Goal: Information Seeking & Learning: Learn about a topic

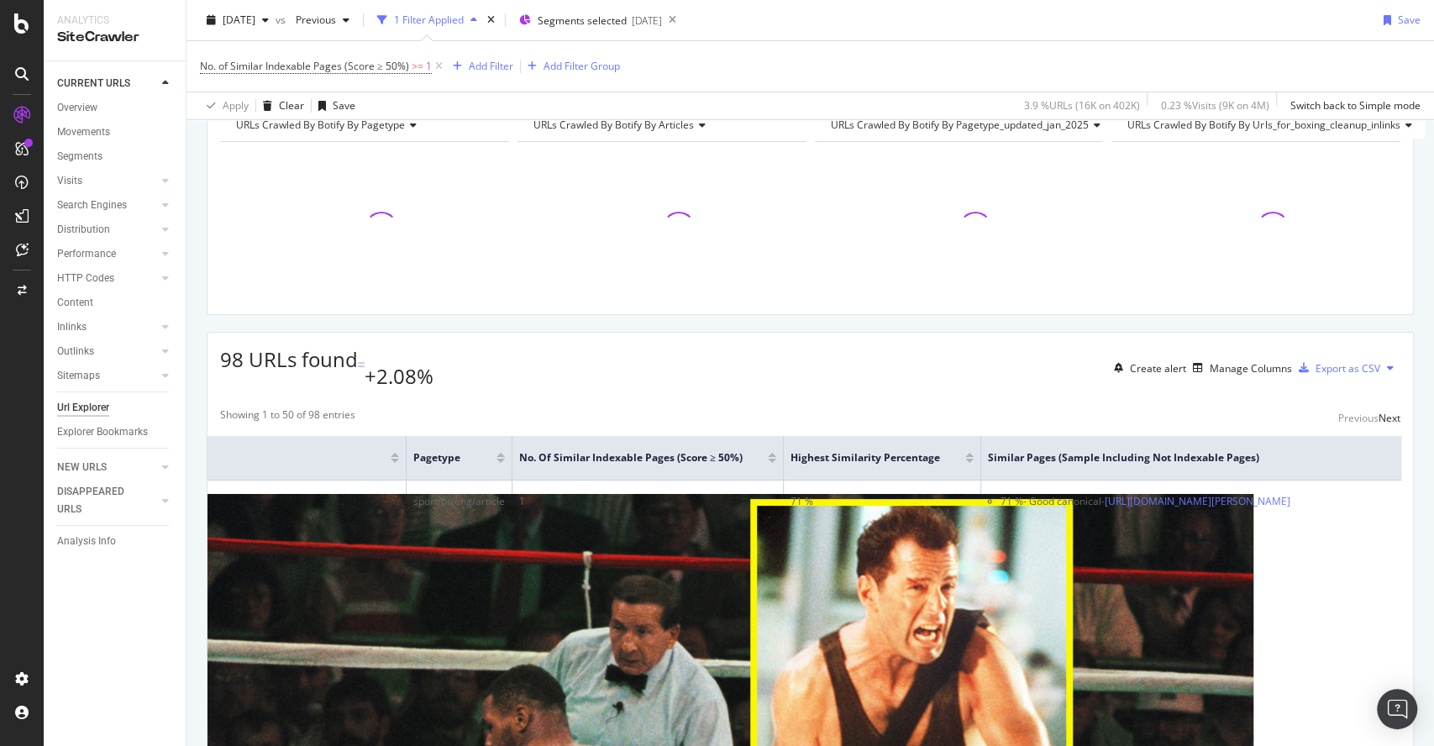
scroll to position [86, 0]
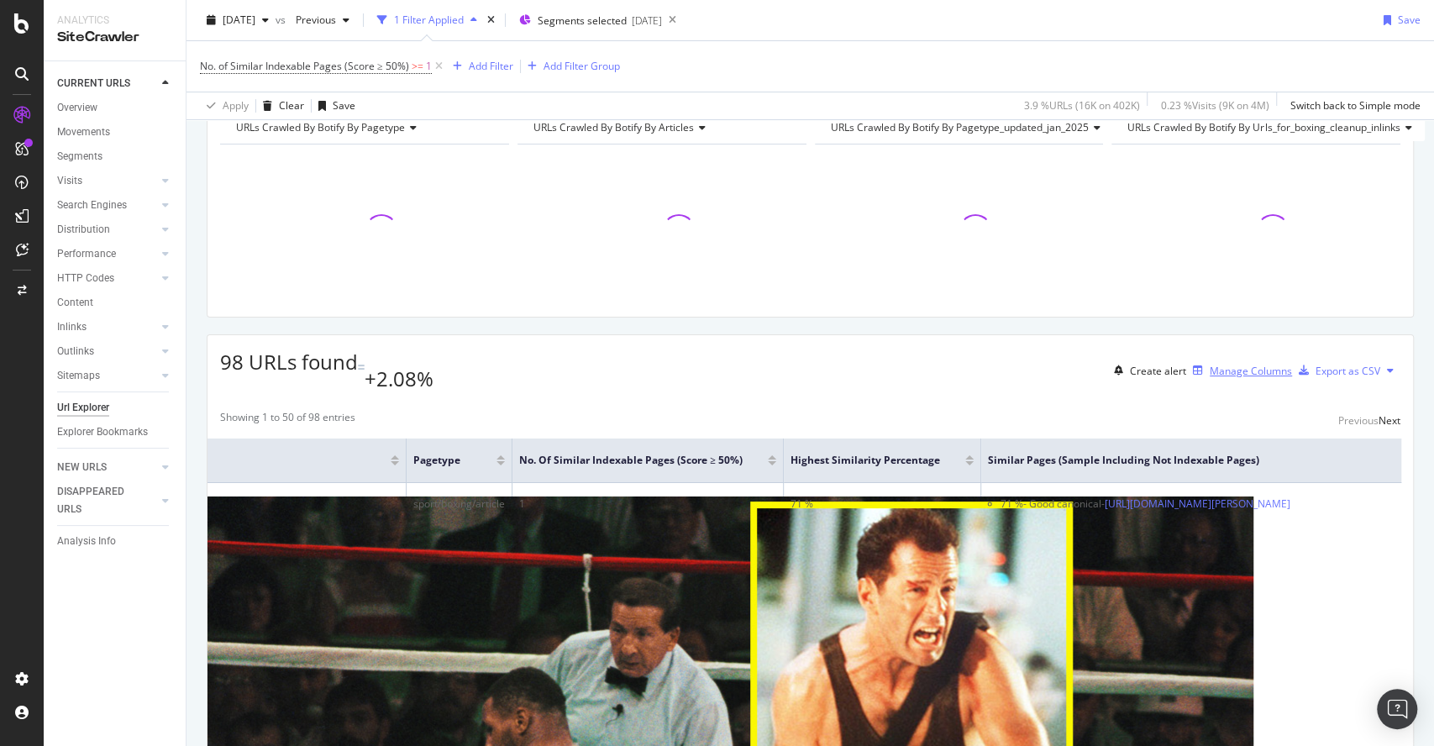
click at [1210, 364] on div "Manage Columns" at bounding box center [1251, 371] width 82 height 14
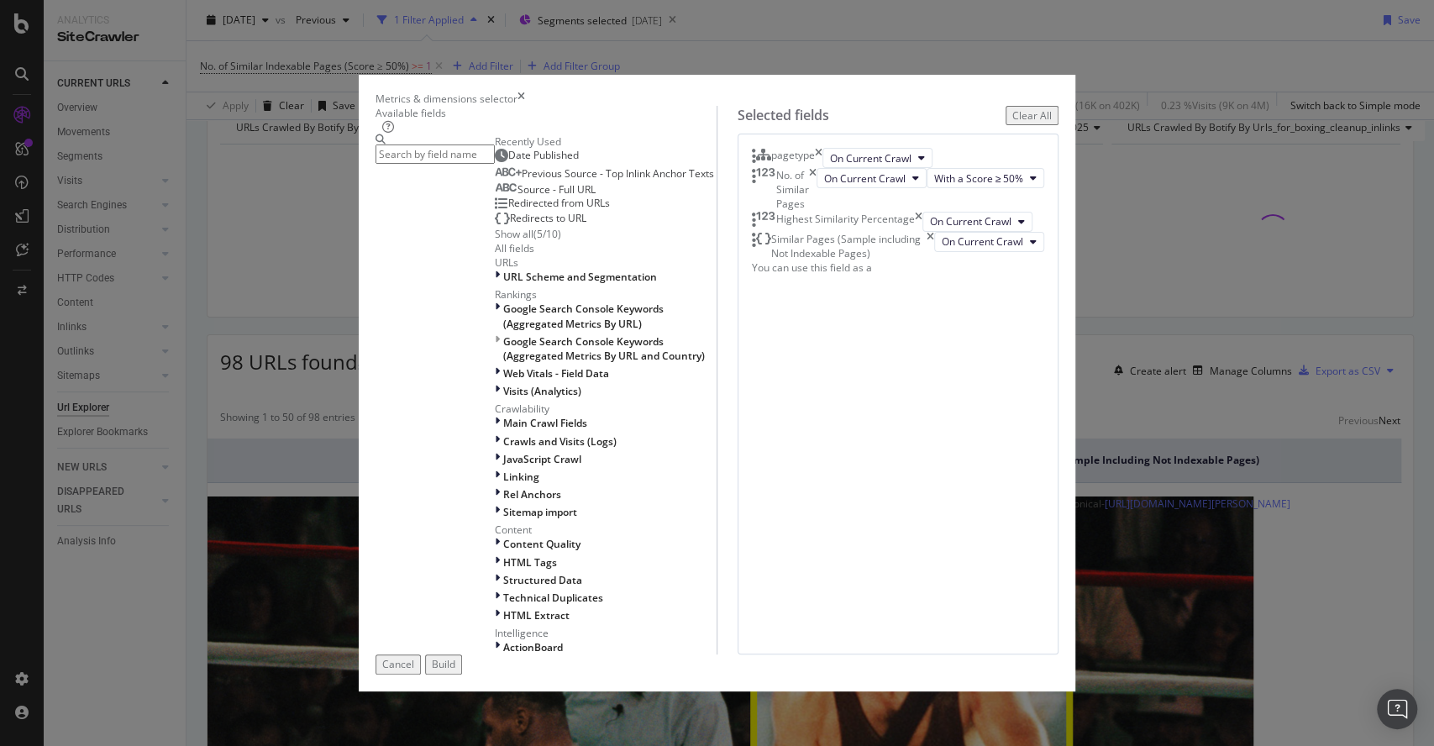
click at [508, 162] on span "Date Published" at bounding box center [543, 155] width 71 height 14
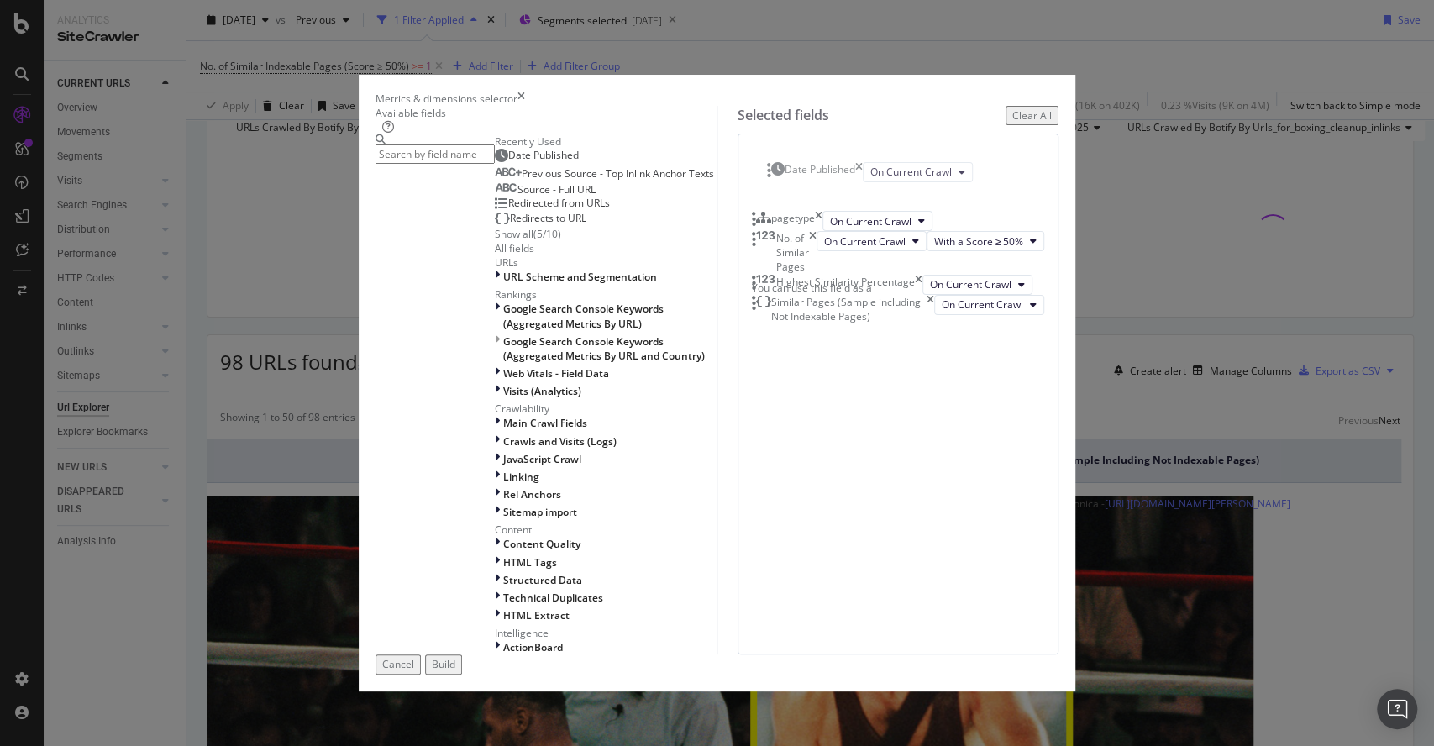
drag, startPoint x: 773, startPoint y: 448, endPoint x: 760, endPoint y: 178, distance: 269.9
click at [761, 180] on body "Analytics SiteCrawler CURRENT URLS Overview Movements Segments Visits Analysis …" at bounding box center [717, 373] width 1434 height 746
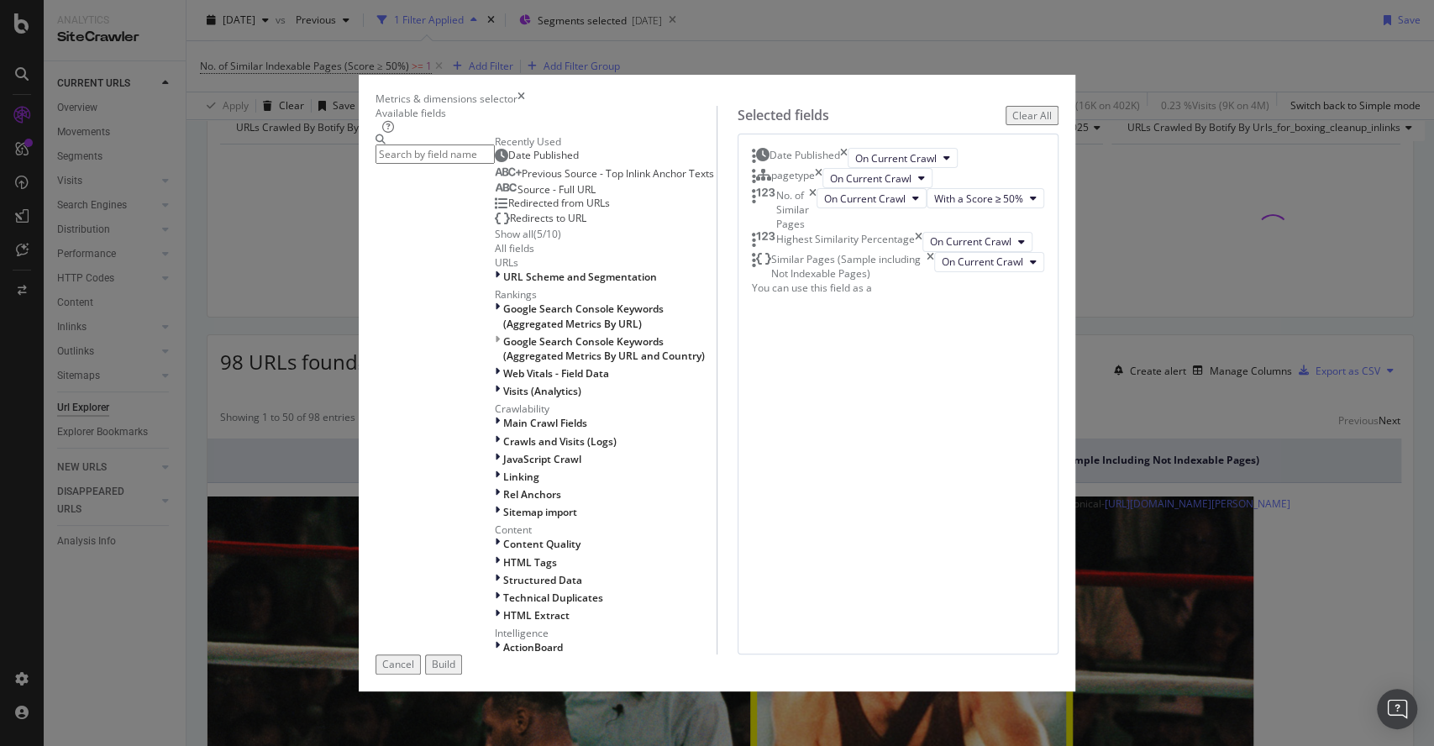
click at [455, 671] on div "Build" at bounding box center [444, 664] width 24 height 14
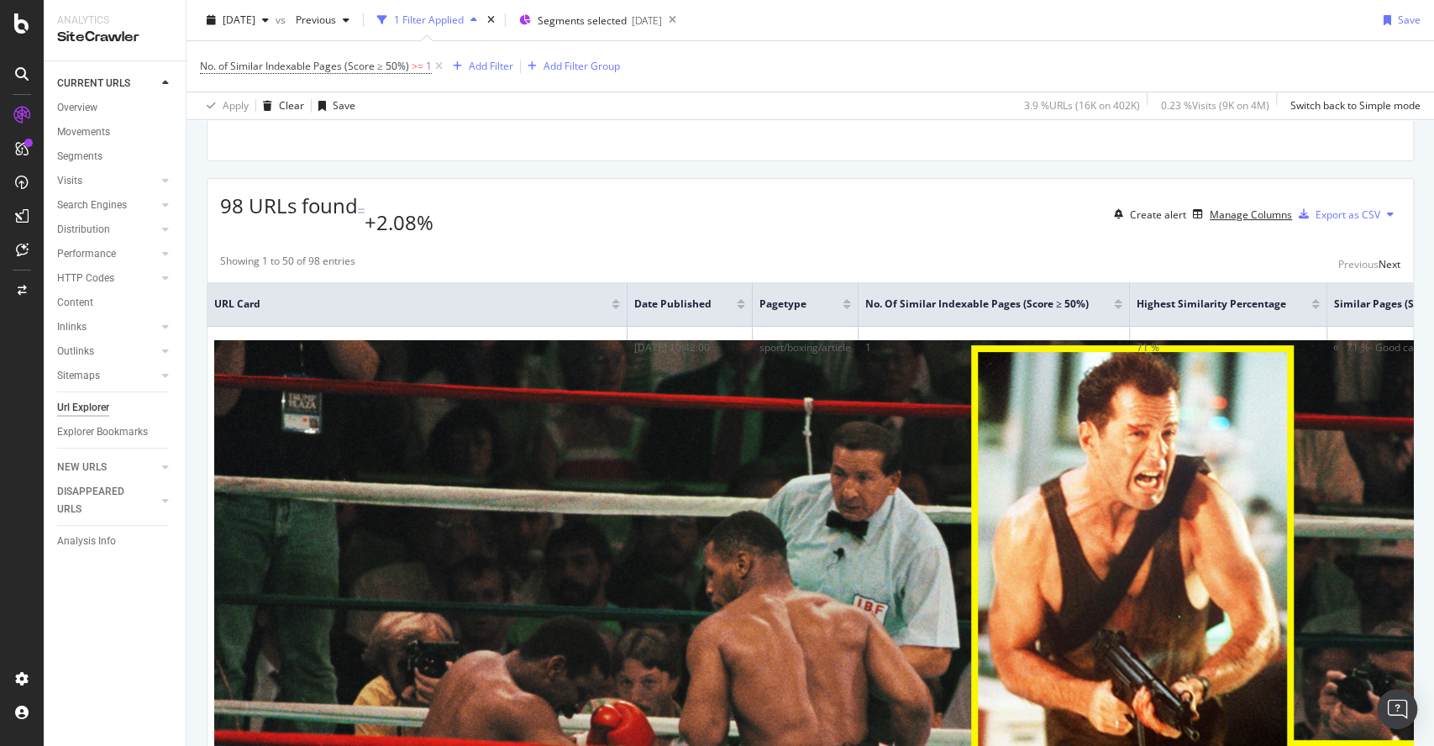
scroll to position [243, 0]
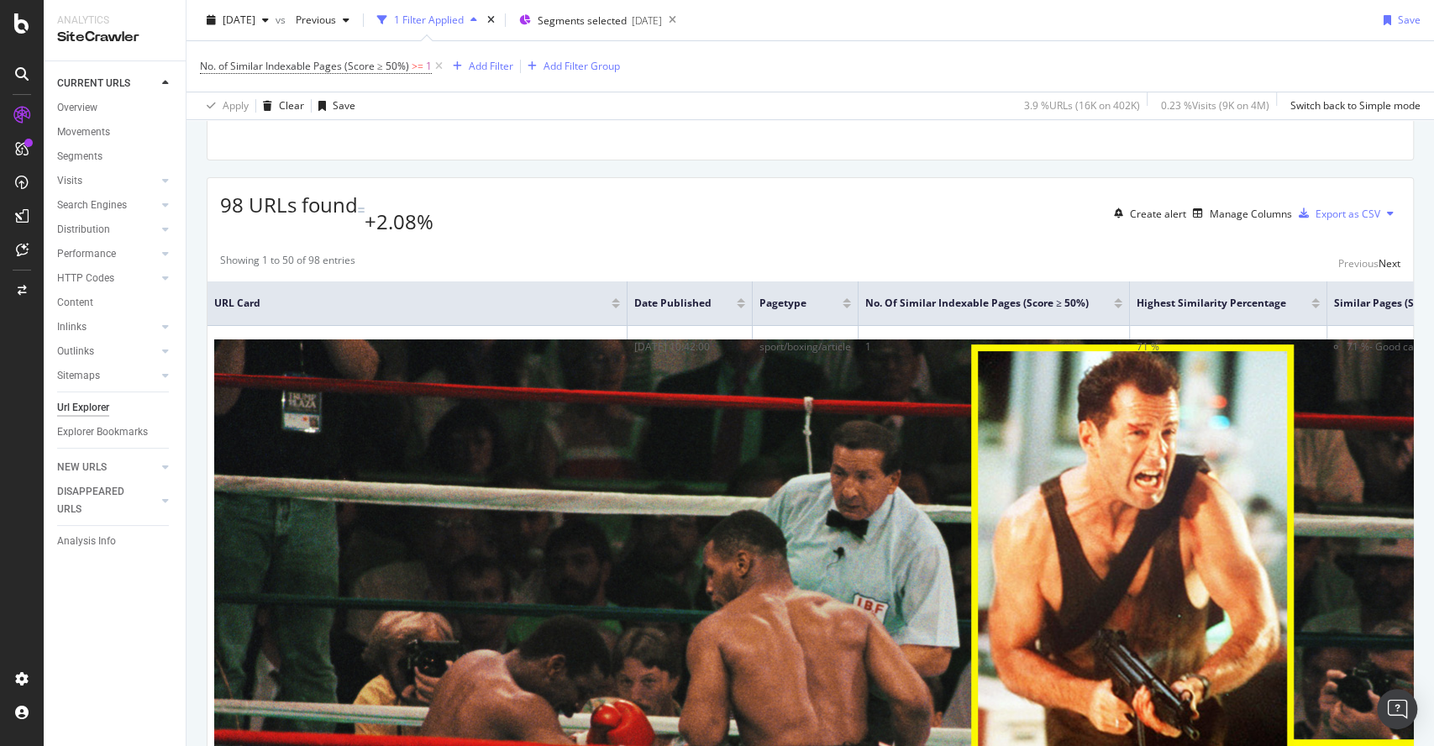
click at [739, 304] on div at bounding box center [741, 306] width 8 height 4
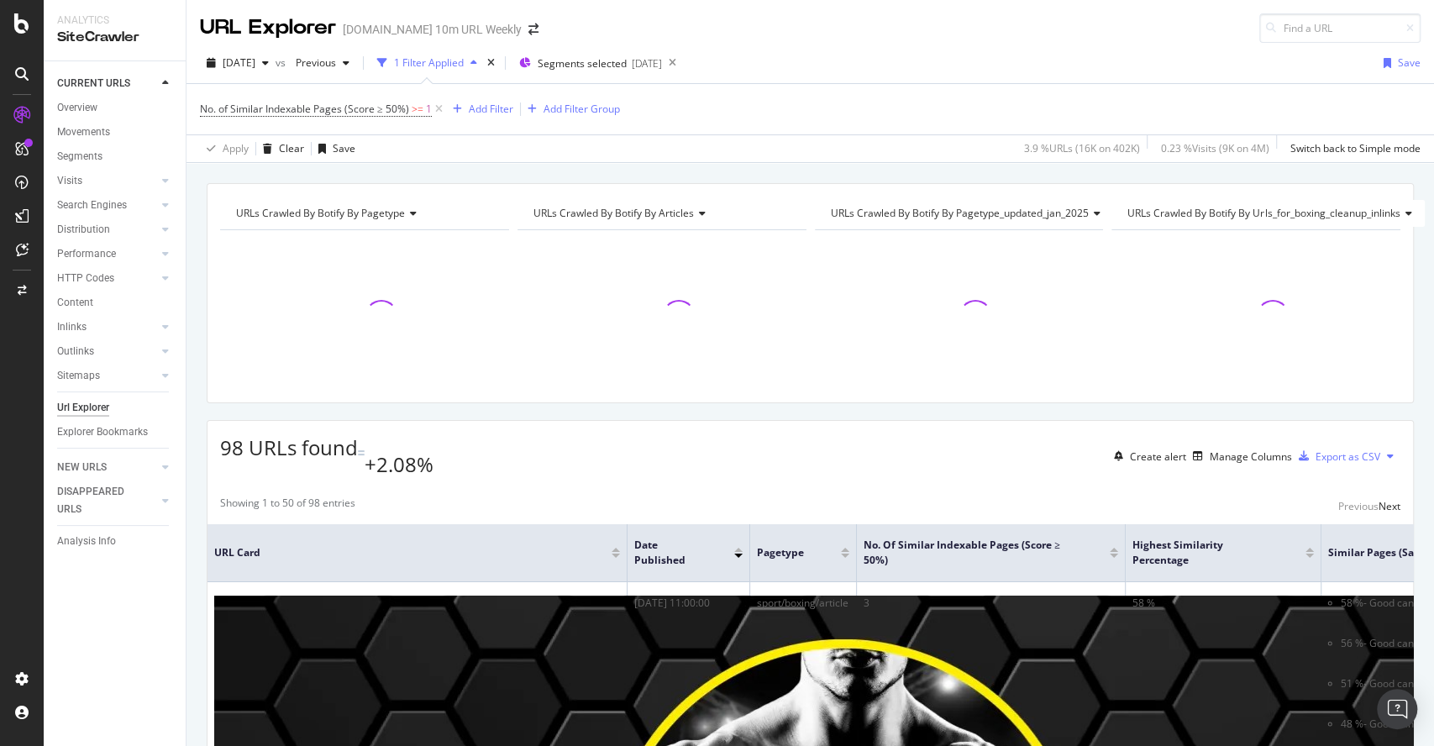
click at [612, 554] on div at bounding box center [616, 556] width 8 height 4
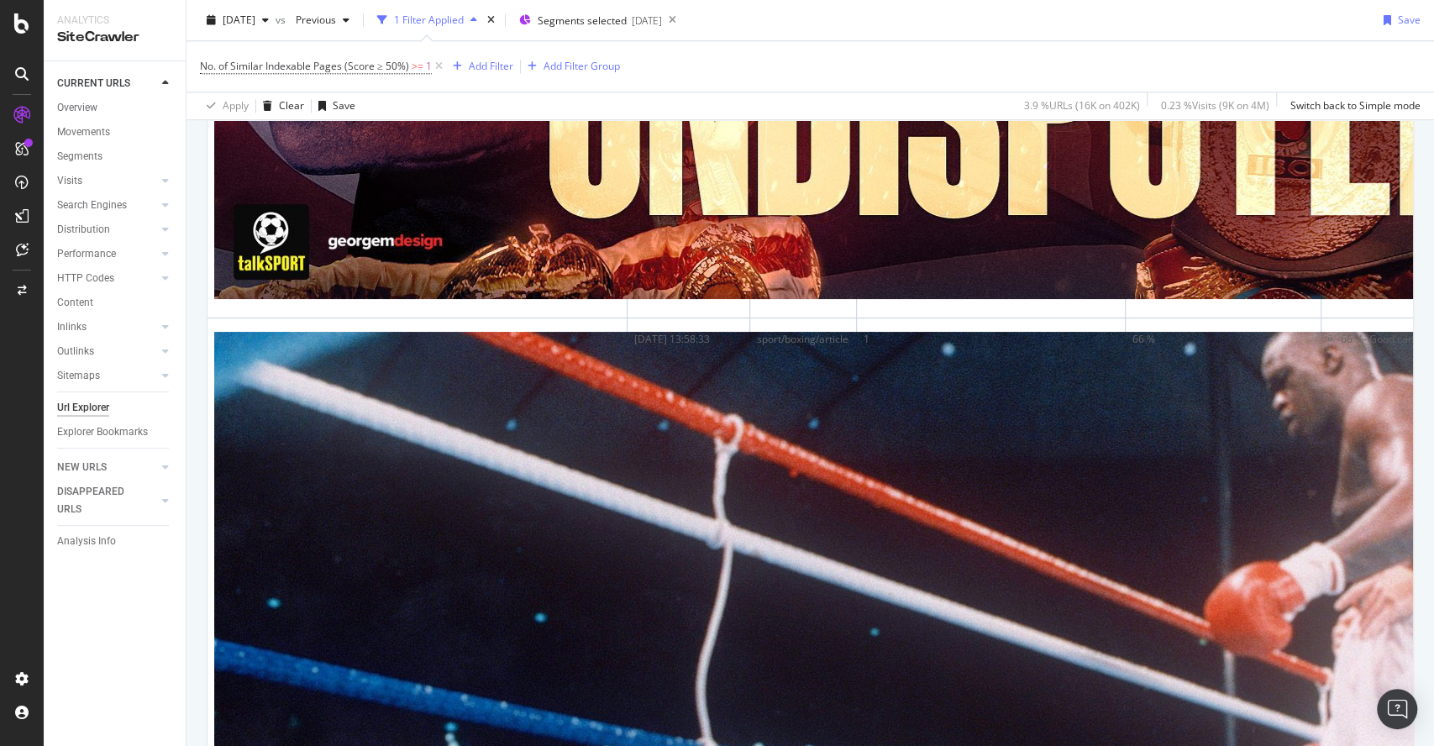
scroll to position [6409, 0]
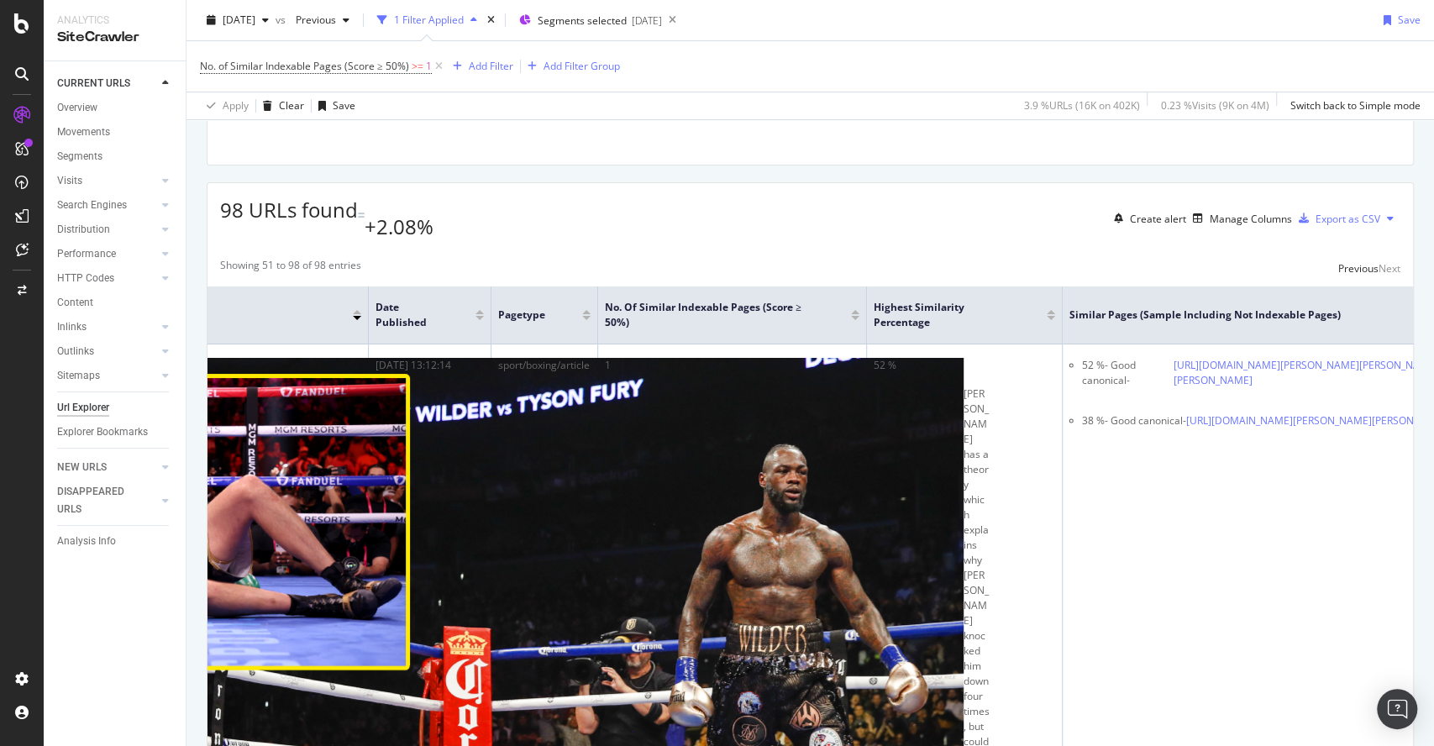
scroll to position [0, 0]
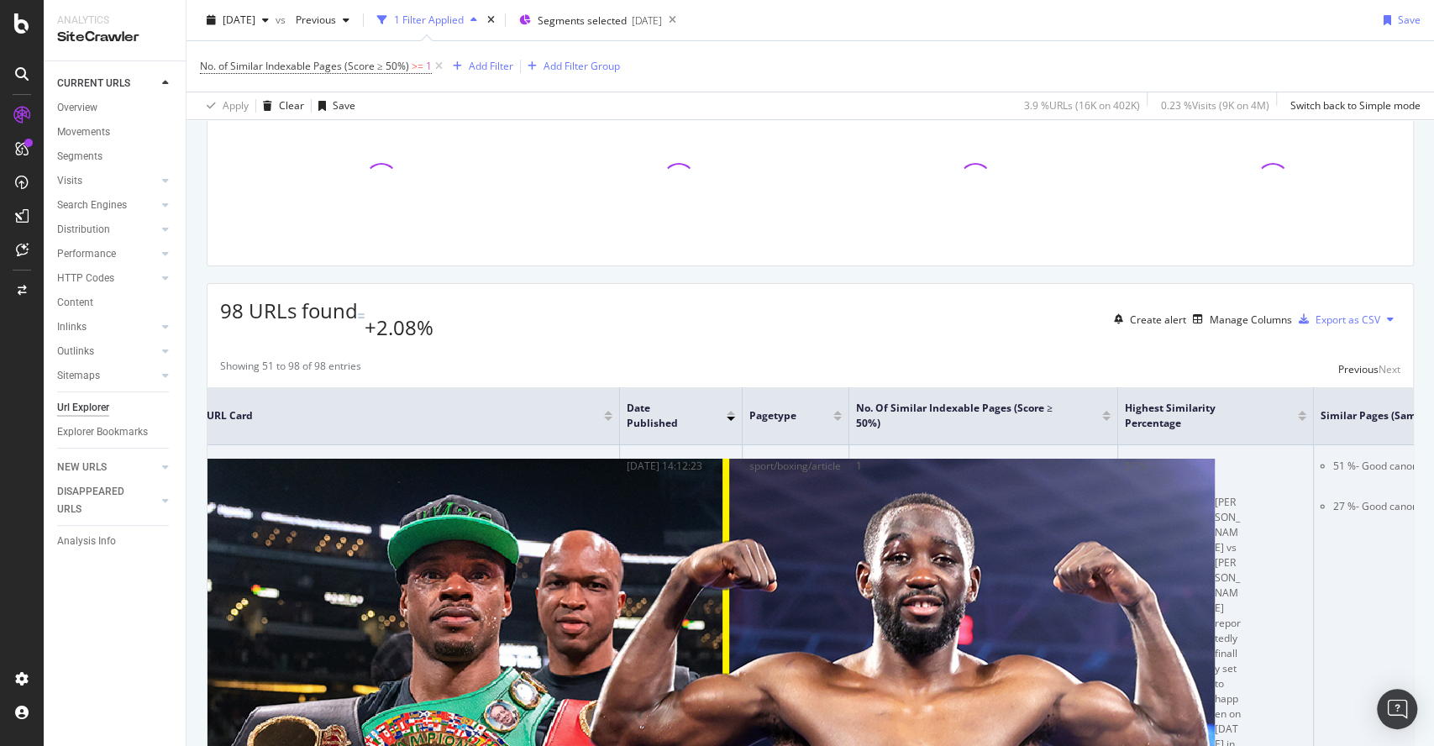
scroll to position [0, 259]
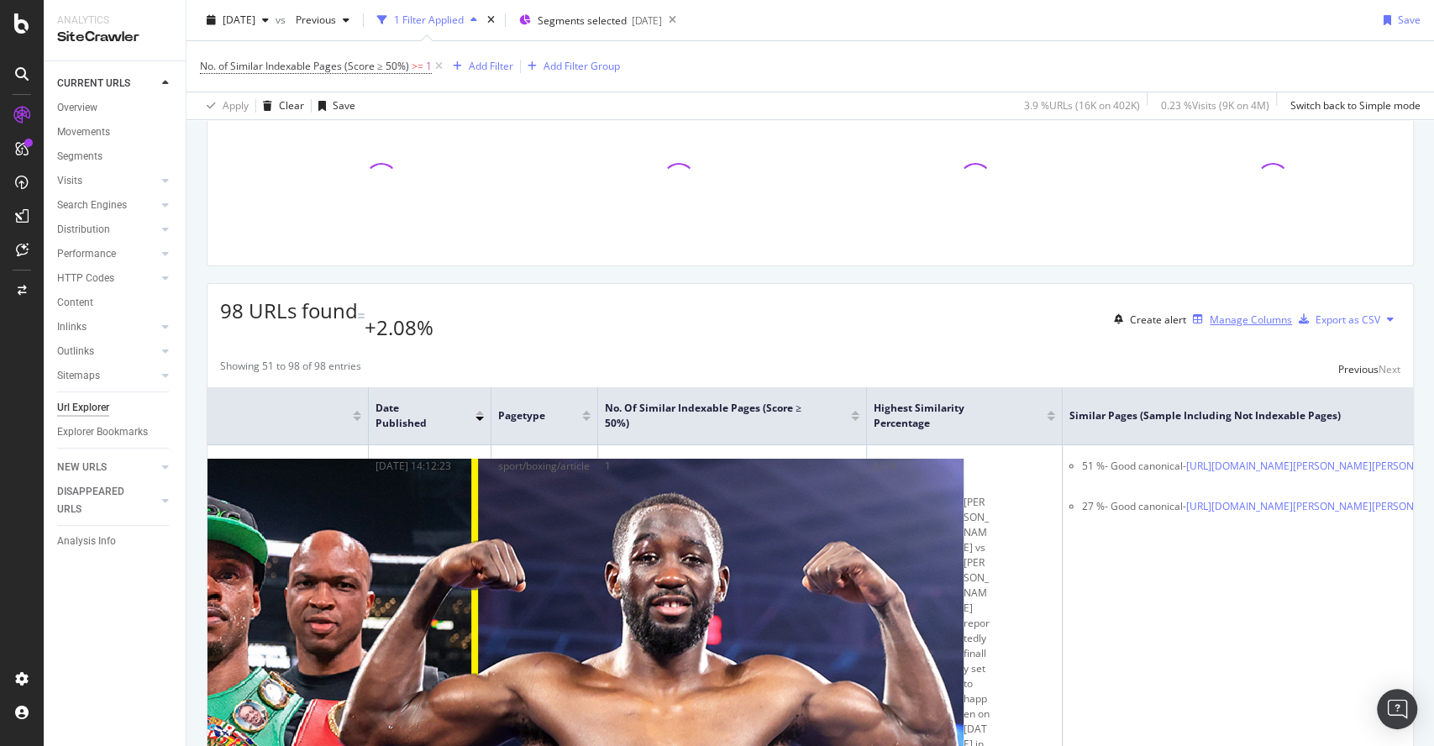
click at [1210, 312] on div "Manage Columns" at bounding box center [1251, 319] width 82 height 14
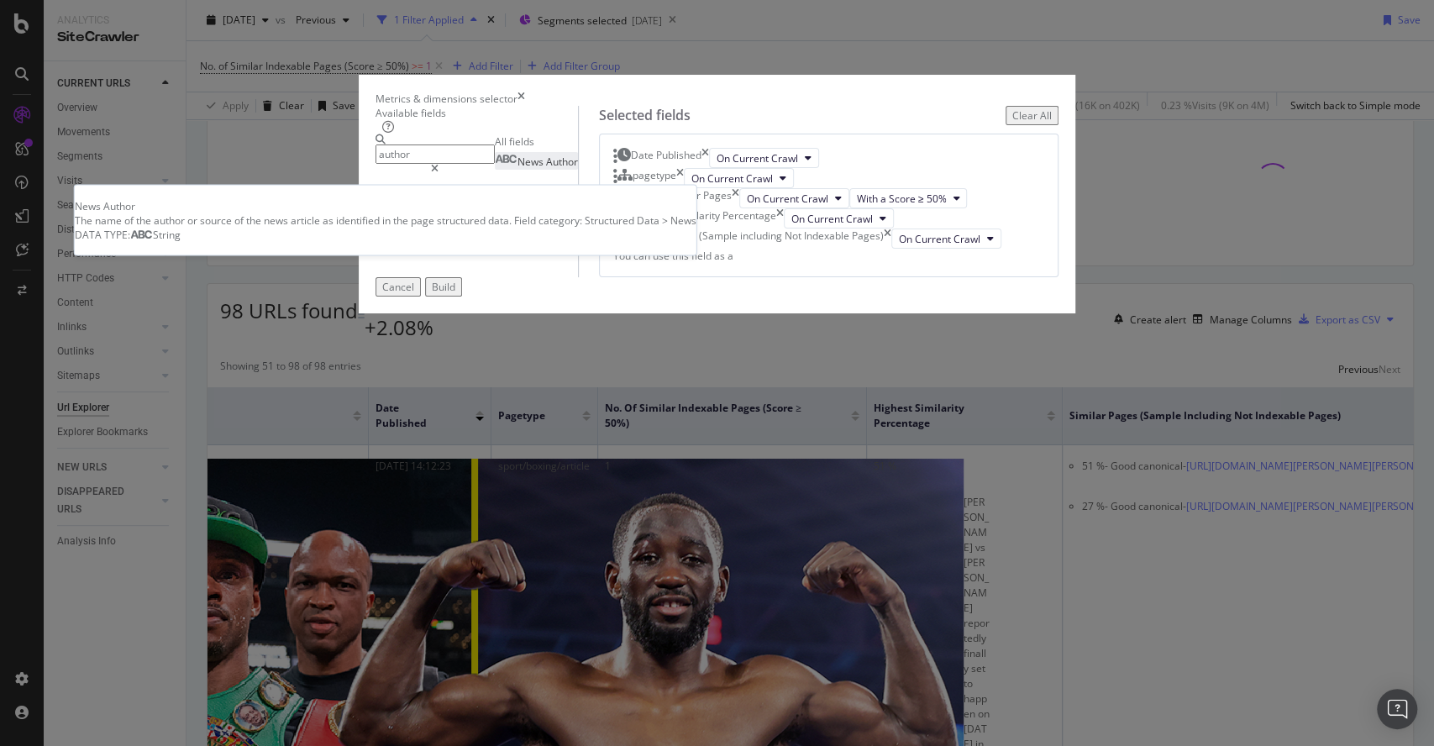
type input "author"
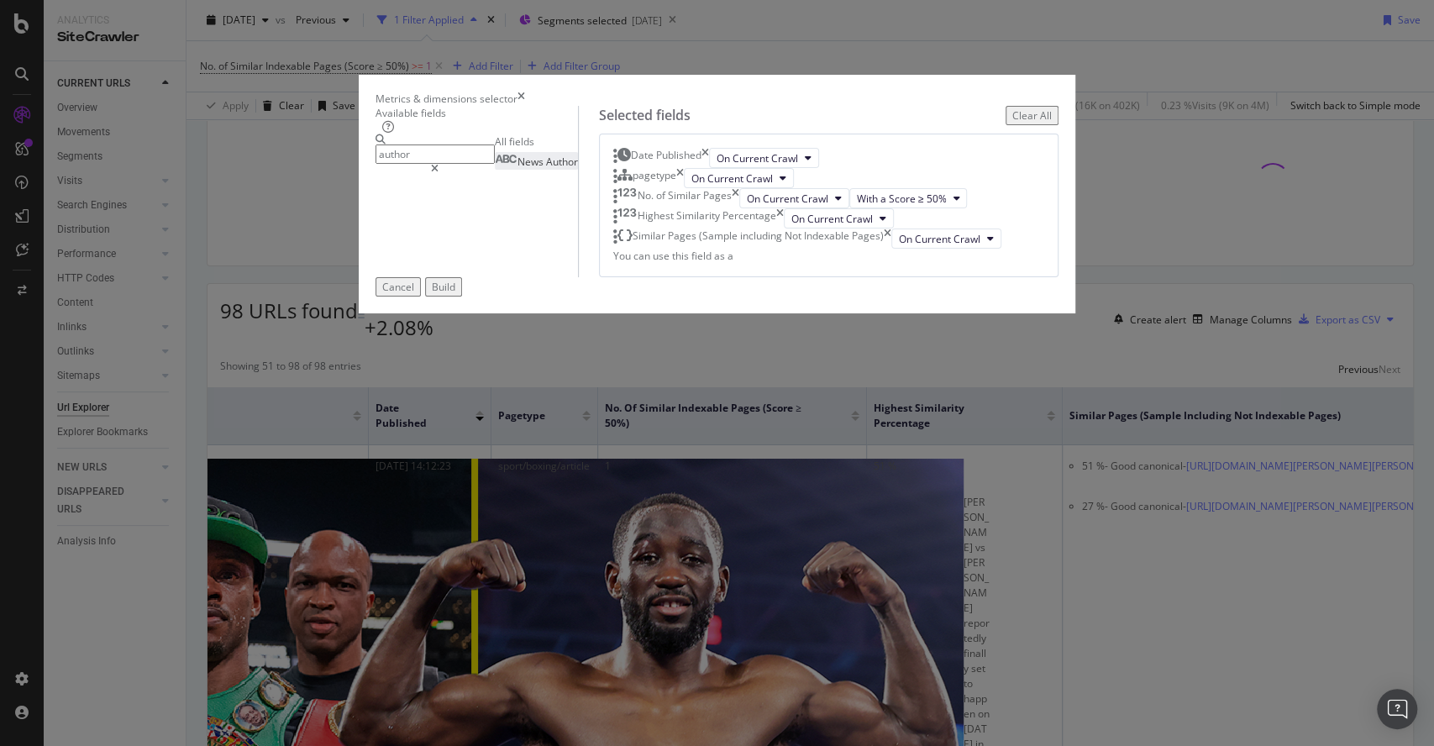
click at [546, 169] on span "Author" at bounding box center [562, 162] width 32 height 14
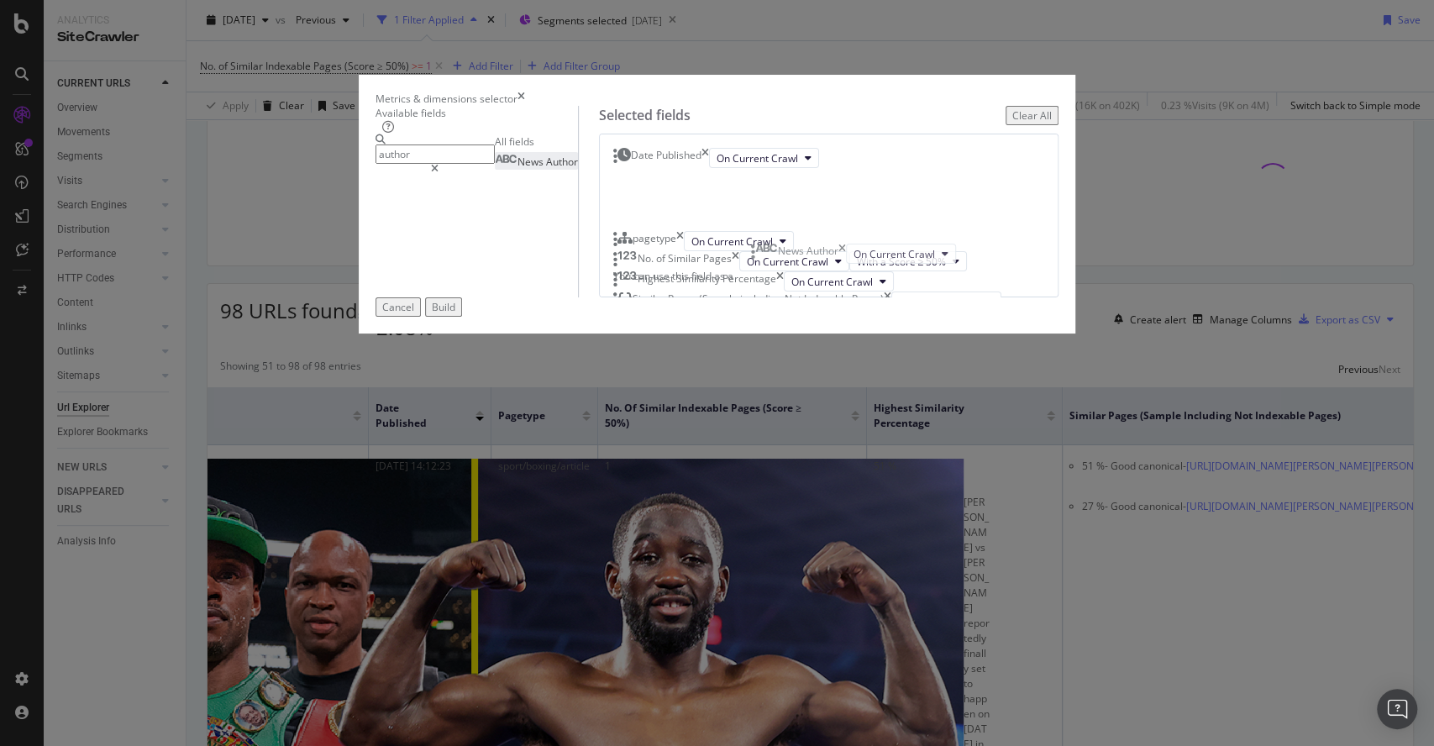
drag, startPoint x: 766, startPoint y: 501, endPoint x: 764, endPoint y: 244, distance: 257.0
click at [764, 244] on body "Analytics SiteCrawler CURRENT URLS Overview Movements Segments Visits Analysis …" at bounding box center [717, 373] width 1434 height 746
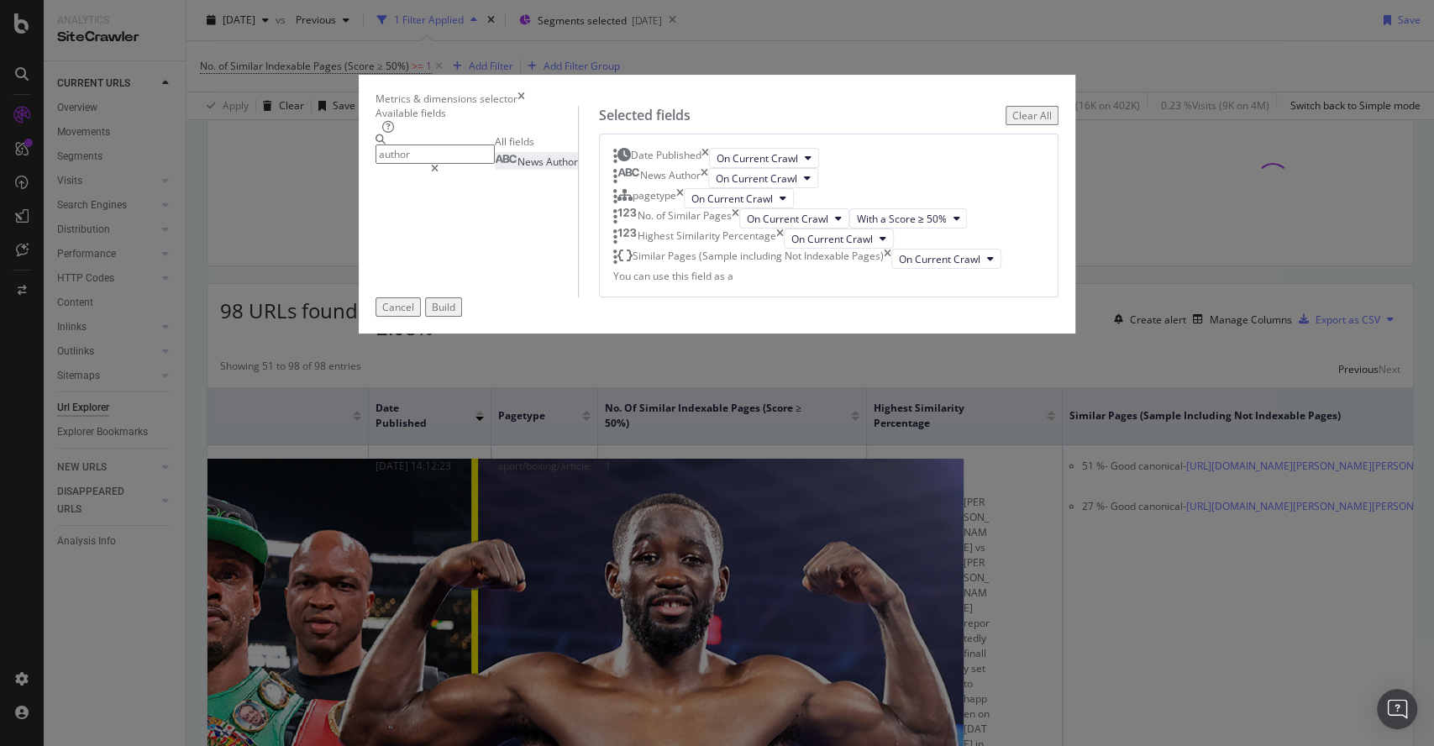
click at [1043, 317] on div "Cancel Build" at bounding box center [717, 306] width 684 height 19
click at [455, 314] on div "Build" at bounding box center [444, 307] width 24 height 14
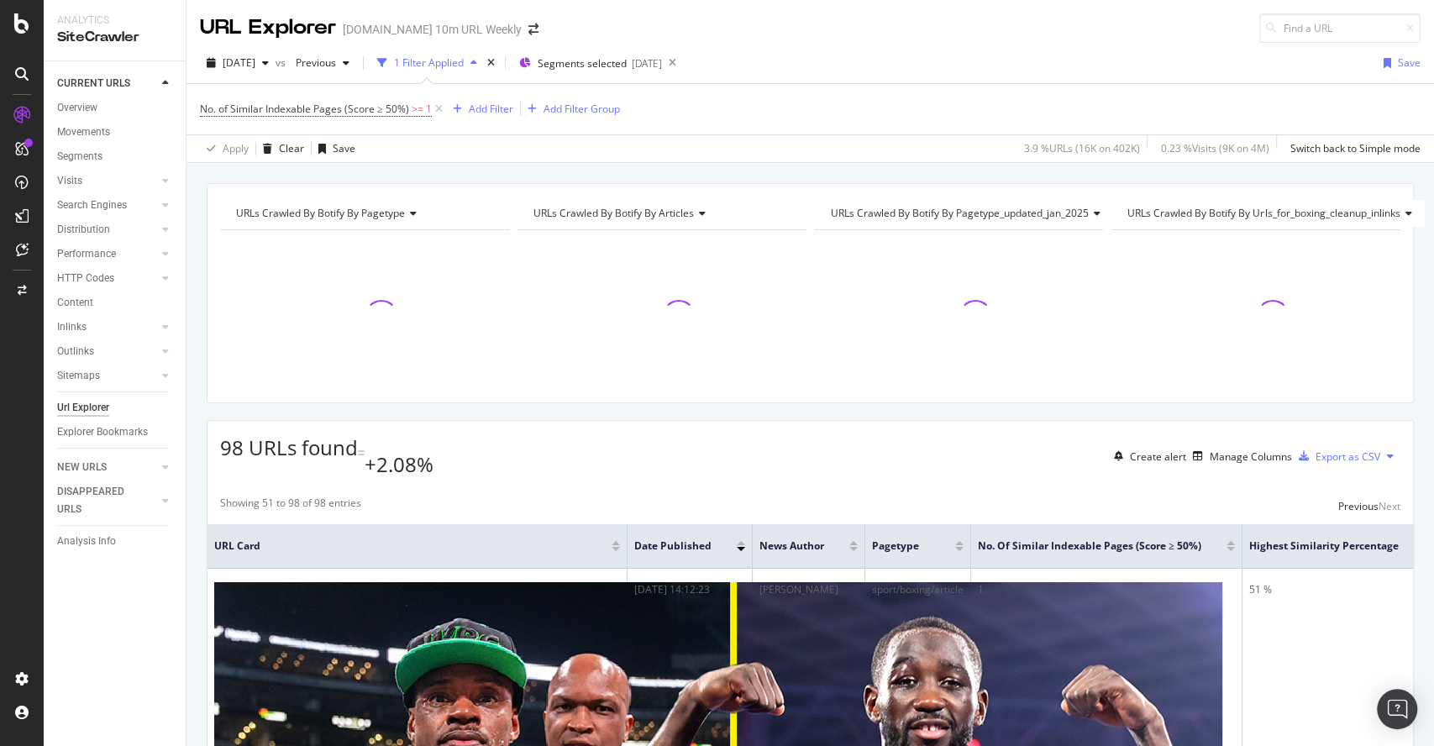
click at [551, 402] on div "URLs Crawled By Botify By pagetype Chart (by Value) Table Expand Export as CSV …" at bounding box center [810, 293] width 1207 height 220
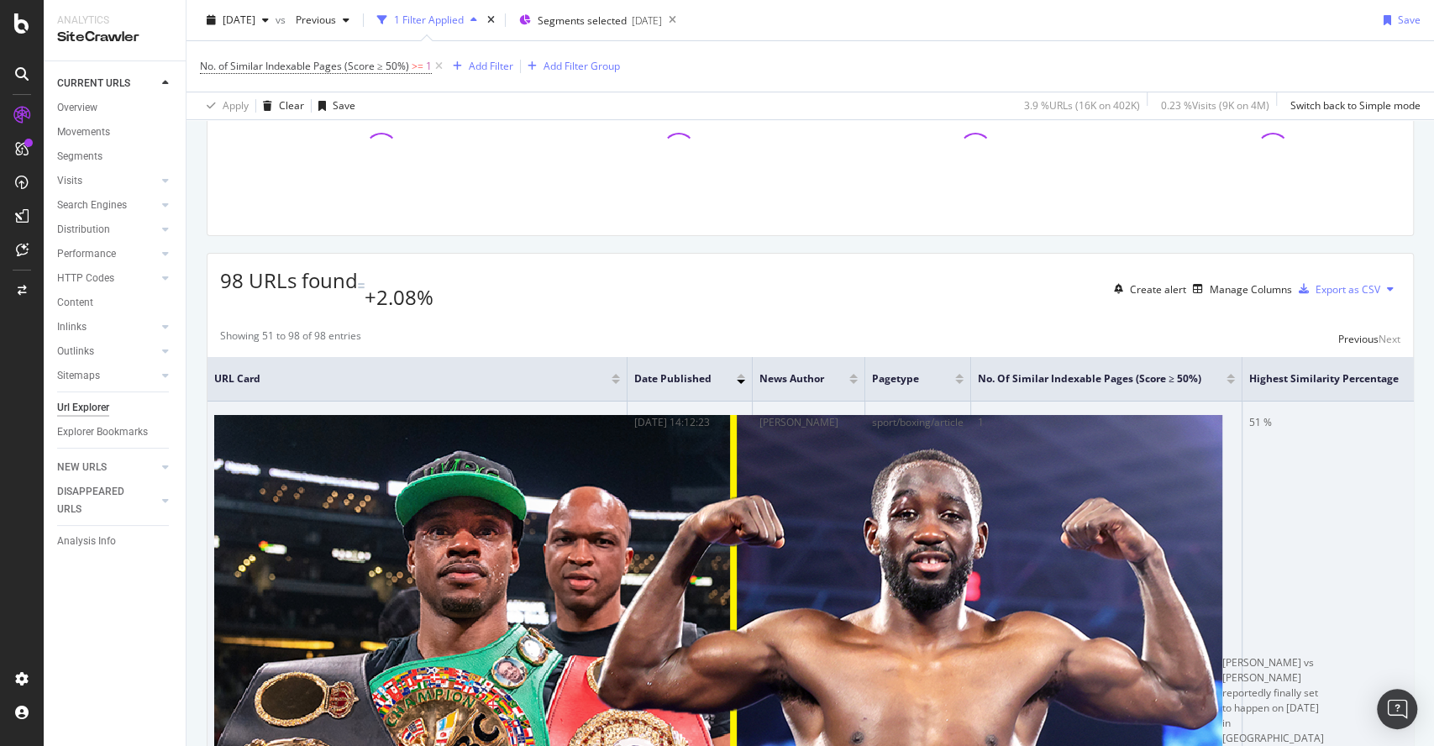
scroll to position [168, 0]
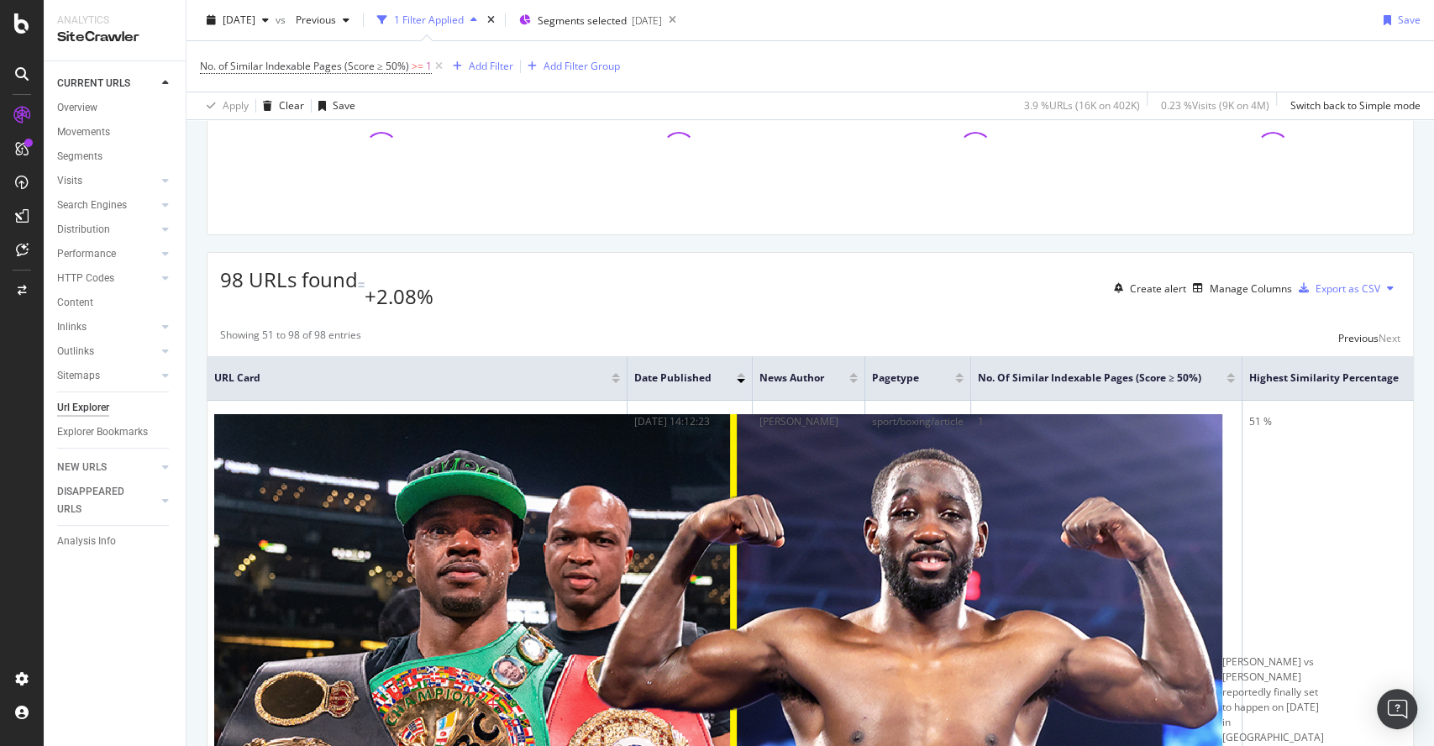
click at [739, 379] on div at bounding box center [741, 381] width 8 height 4
click at [739, 373] on div at bounding box center [741, 375] width 8 height 4
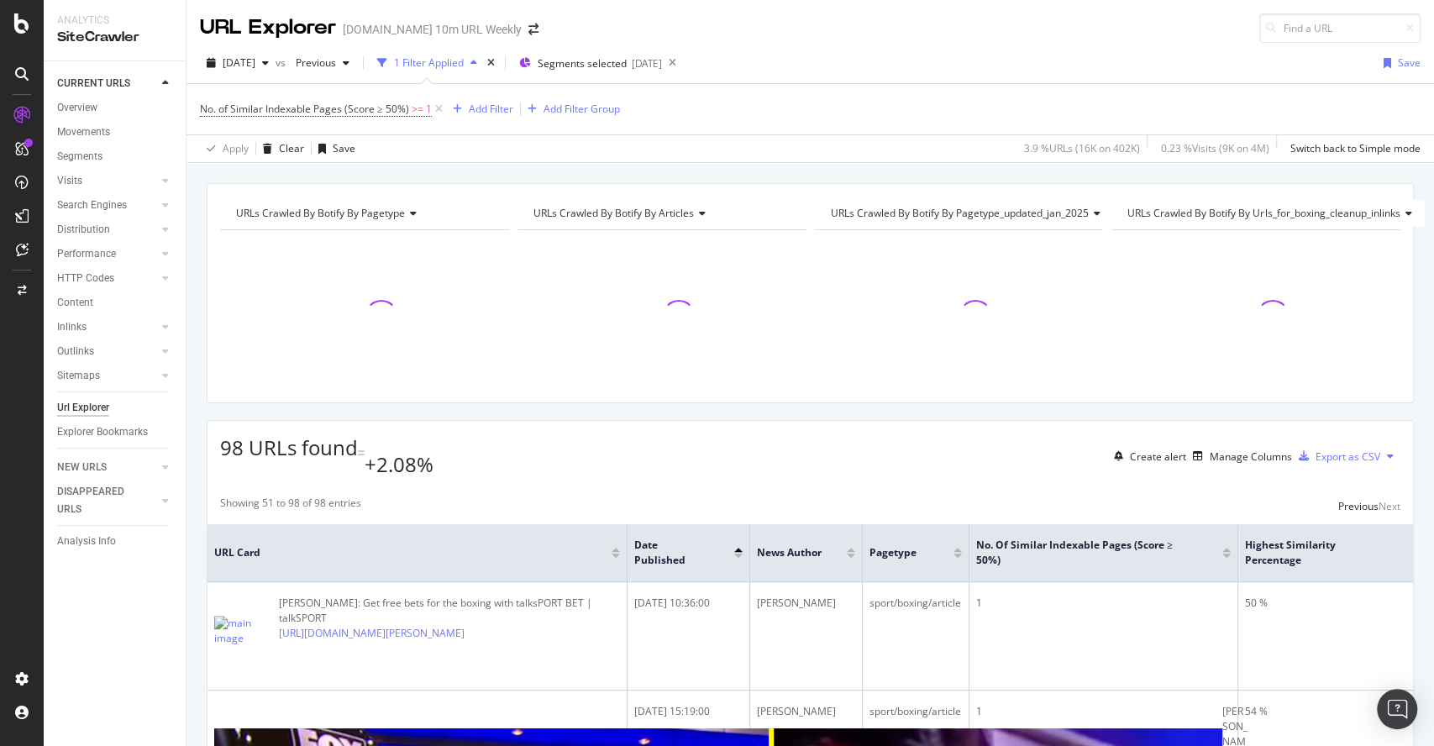
click at [734, 554] on div at bounding box center [738, 556] width 8 height 4
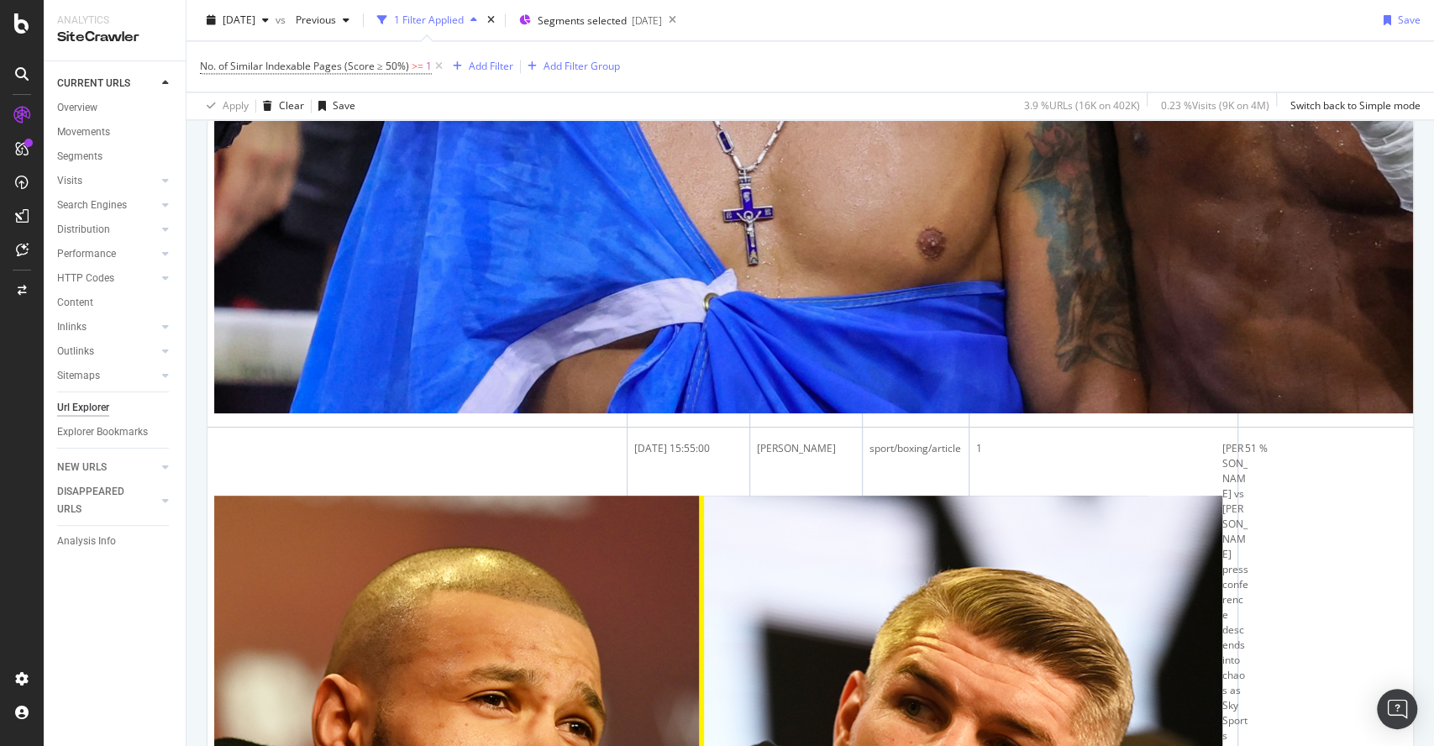
scroll to position [6359, 0]
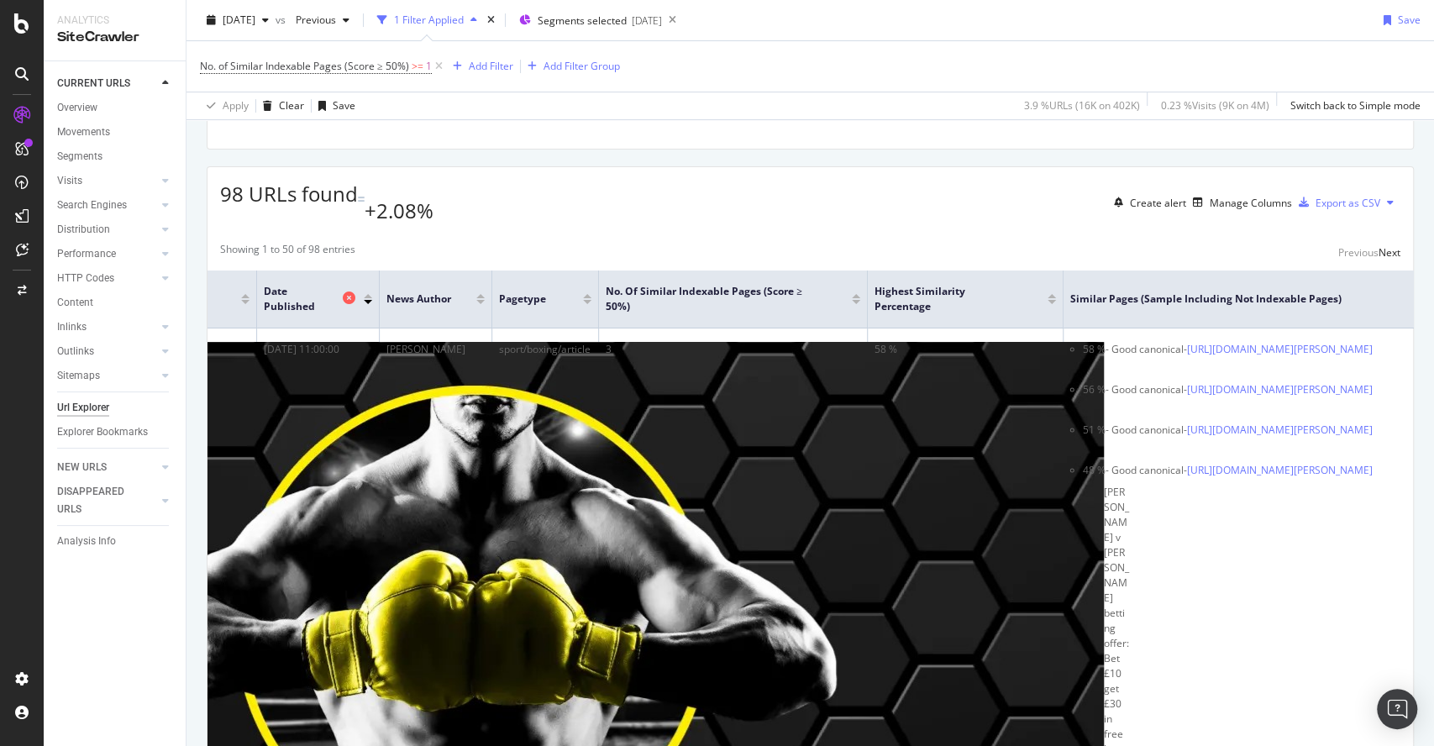
scroll to position [0, 0]
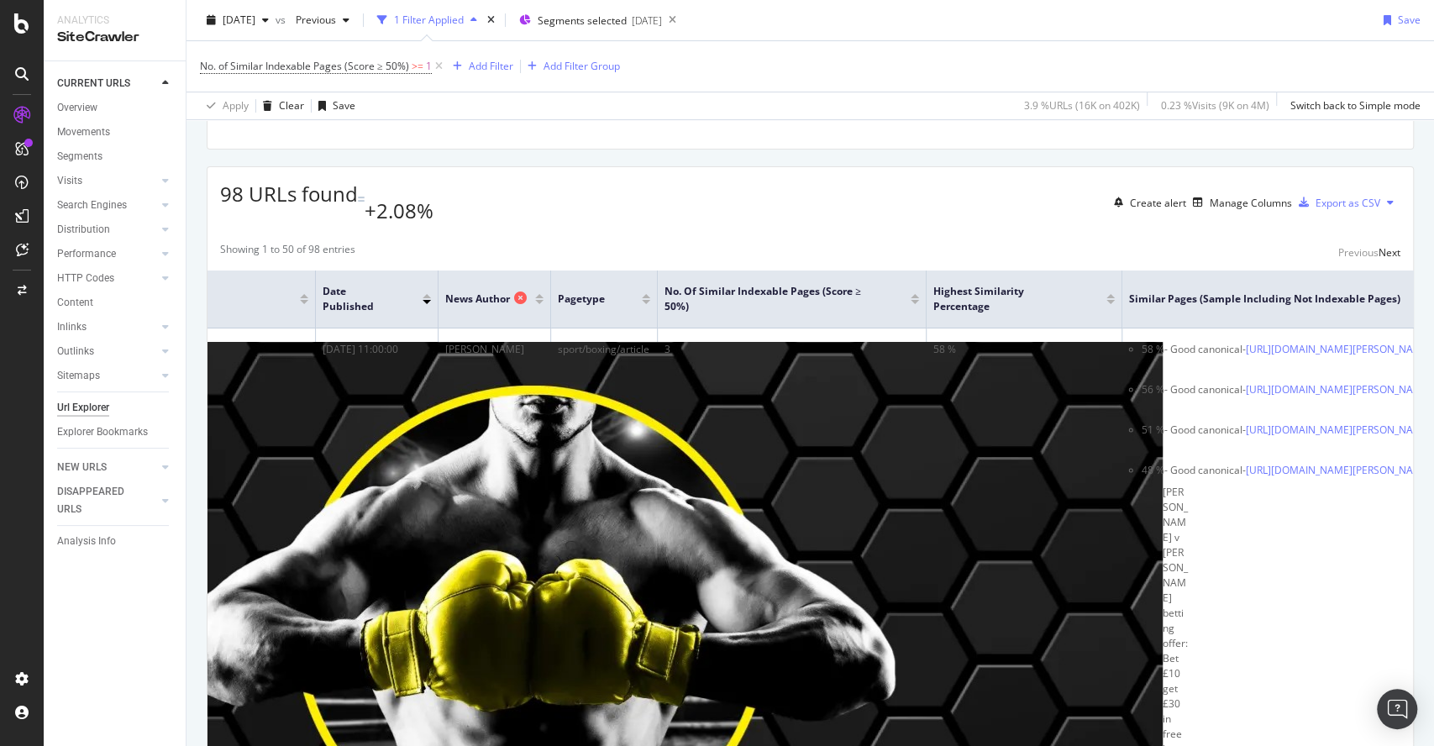
scroll to position [0, 370]
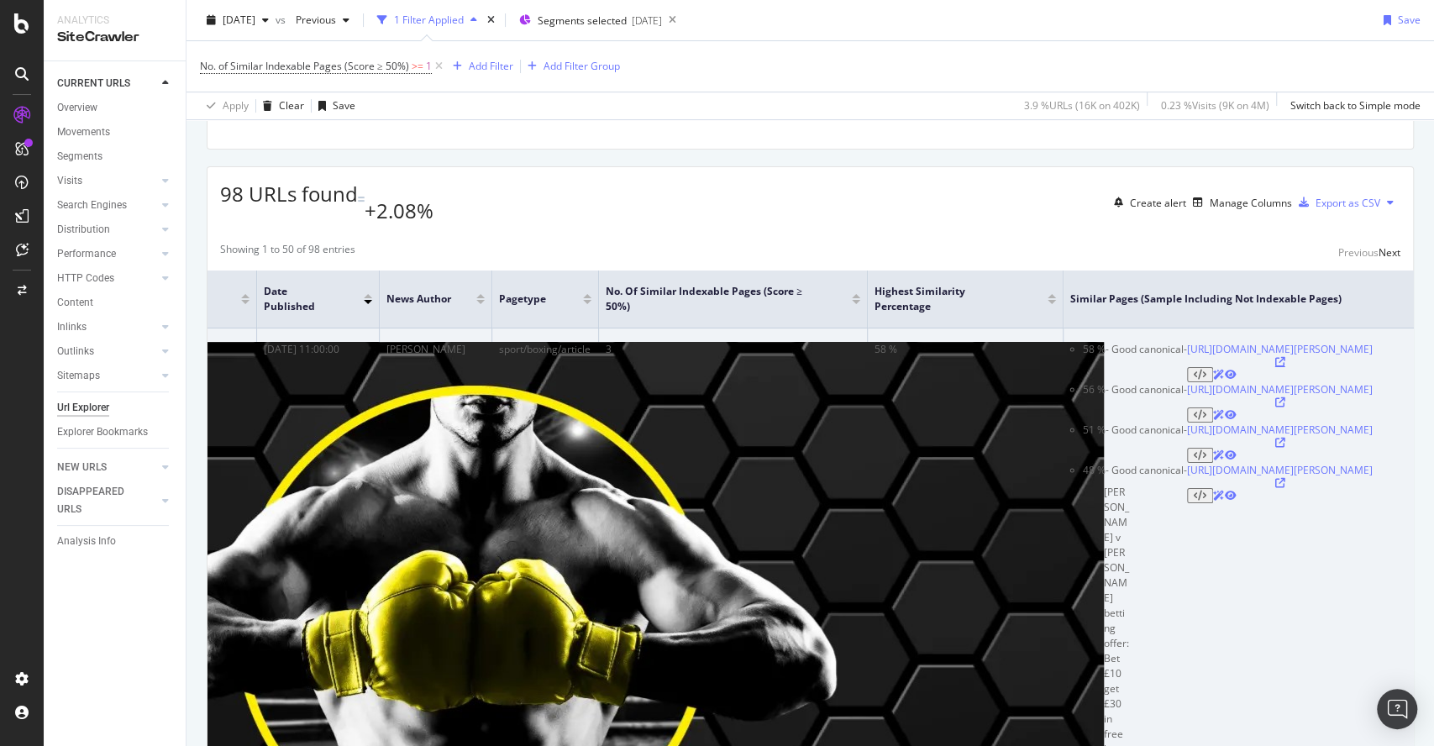
click at [1285, 357] on icon at bounding box center [1280, 362] width 10 height 10
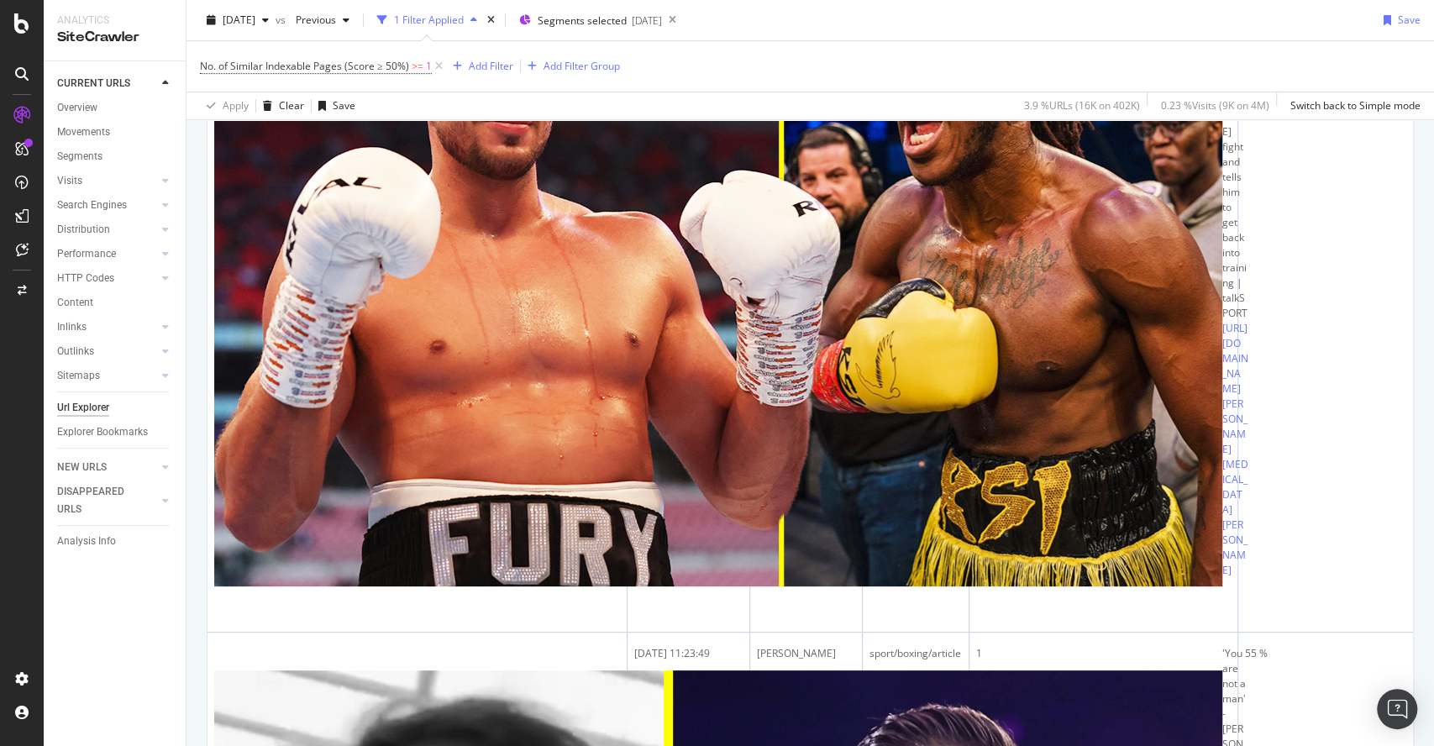
scroll to position [4901, 0]
